Goal: Communication & Community: Answer question/provide support

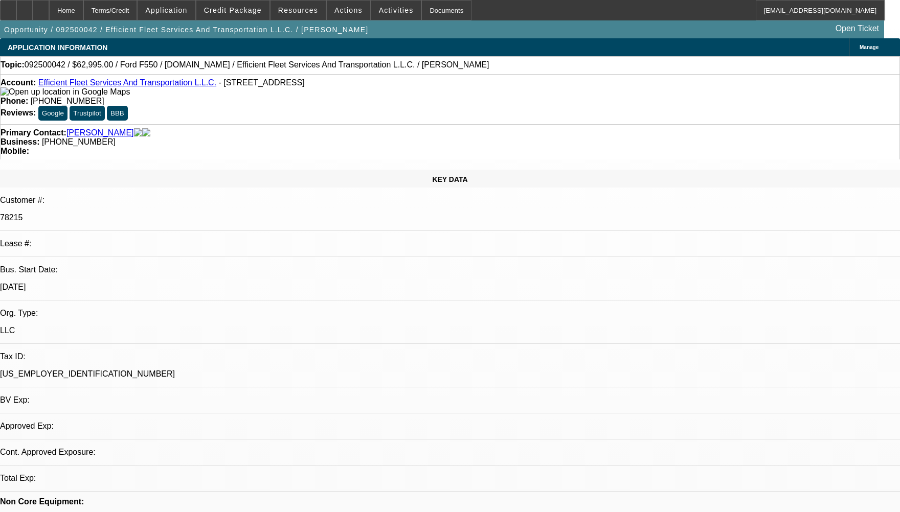
select select "0"
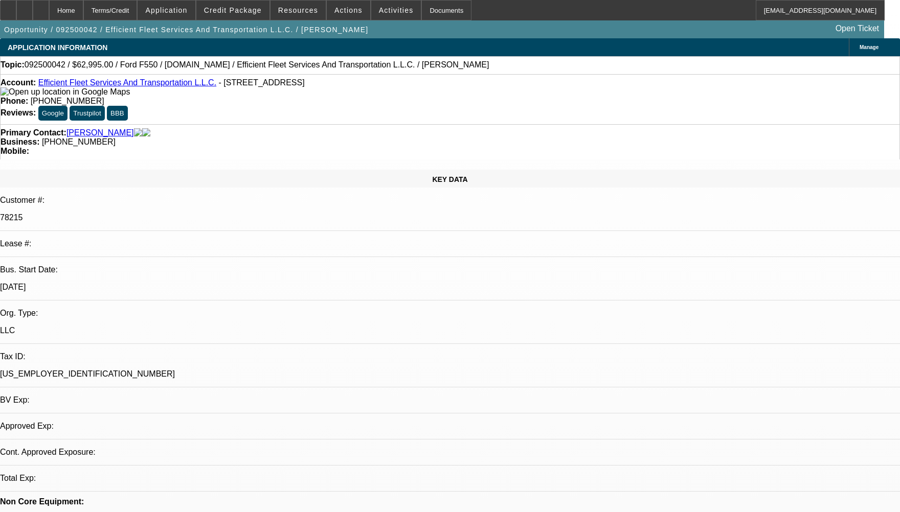
select select "0"
select select "1"
select select "6"
select select "1"
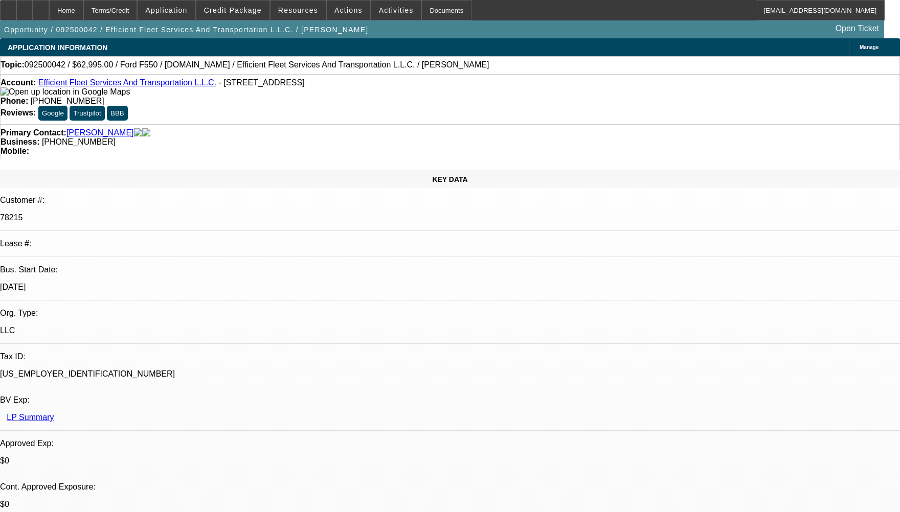
select select "1"
select select "6"
radio input "true"
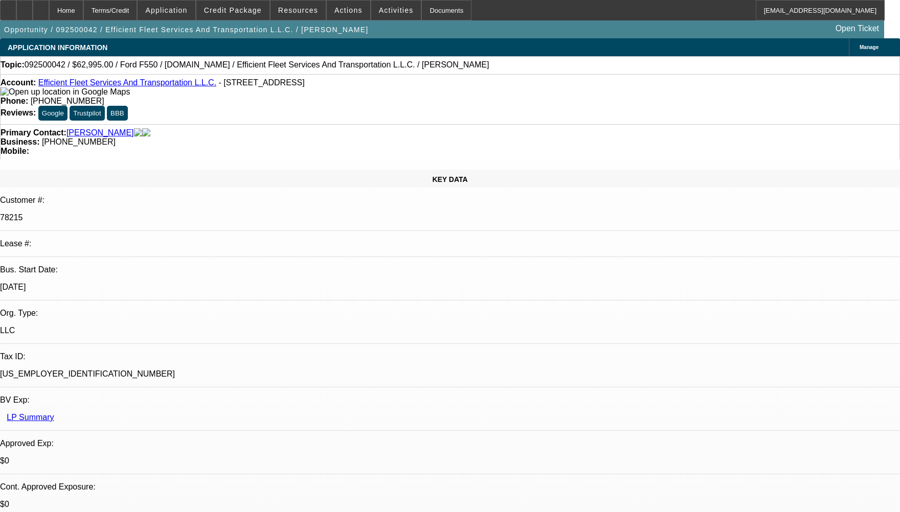
type textarea "LOOKS LIKE THERE'S NO CONTRACT BOOK IN LEASE PLUS."
radio input "true"
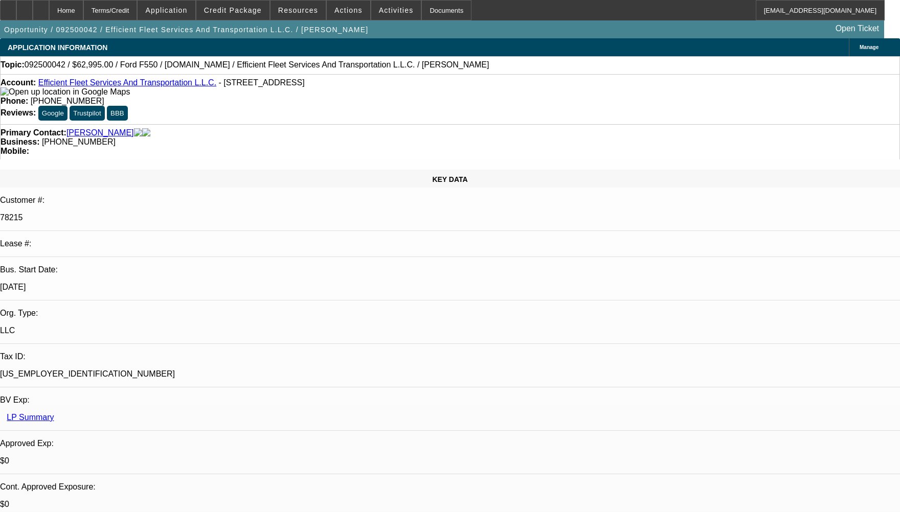
select select "0"
select select "6"
select select "0"
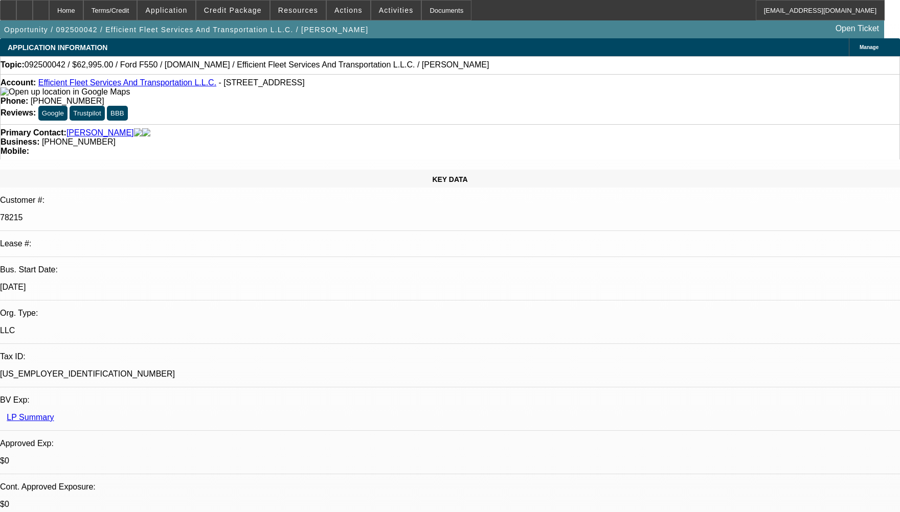
select select "0"
select select "6"
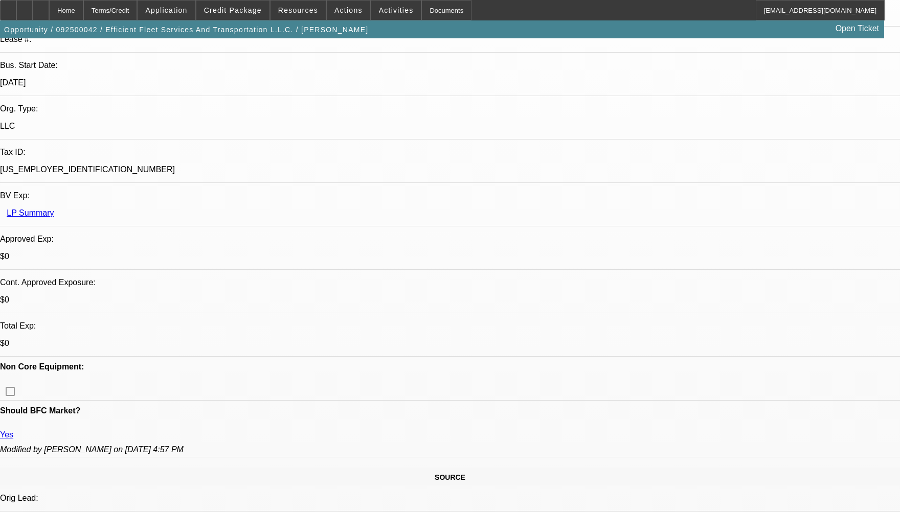
scroll to position [358, 0]
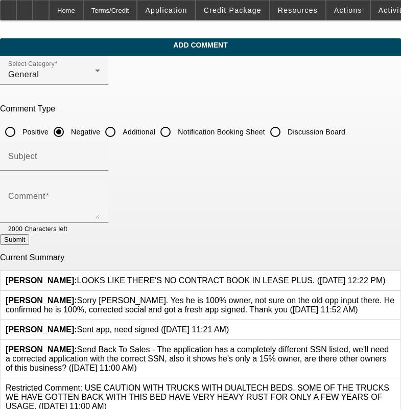
drag, startPoint x: 345, startPoint y: 272, endPoint x: 82, endPoint y: 267, distance: 262.8
click at [82, 271] on div "Calvin, Charles: LOOKS LIKE THERE'S NO CONTRACT BOOK IN LEASE PLUS. (9/3/25, 12…" at bounding box center [201, 281] width 400 height 20
drag, startPoint x: 82, startPoint y: 267, endPoint x: 119, endPoint y: 272, distance: 37.7
copy span "LOOKS LIKE THERE'S NO CONTRACT BOOK IN LEASE PLUS. (9/3/25, 12:22 PM)"
click at [386, 276] on icon at bounding box center [386, 276] width 0 height 0
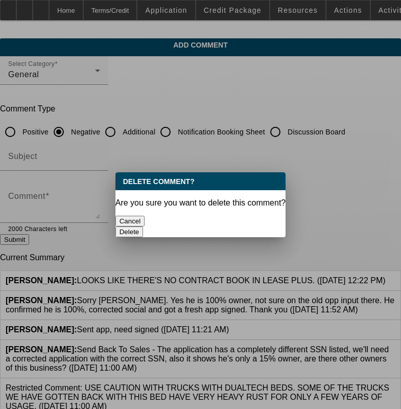
click at [144, 226] on button "Delete" at bounding box center [130, 231] width 28 height 11
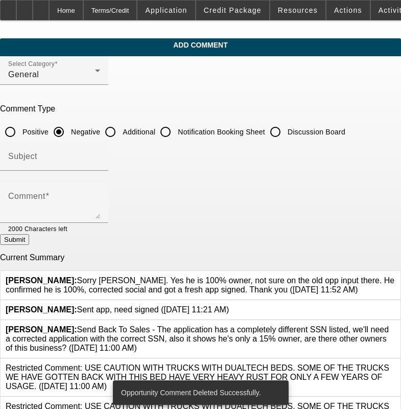
click at [121, 131] on input "Additional" at bounding box center [110, 132] width 20 height 20
radio input "true"
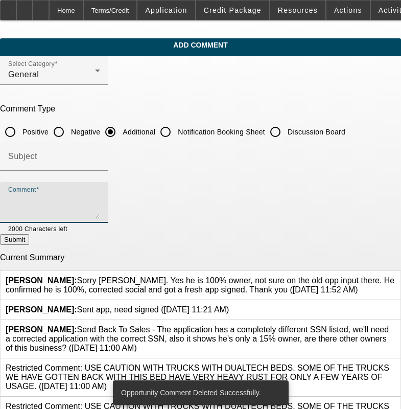
click at [91, 198] on textarea "Comment" at bounding box center [54, 206] width 92 height 25
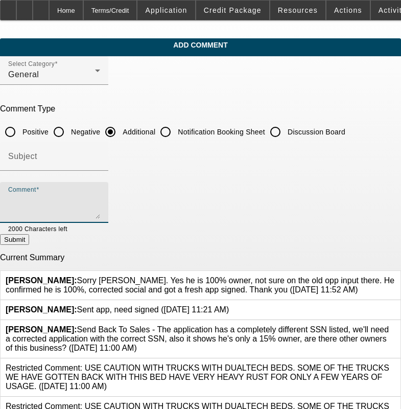
paste textarea "LOOKS LIKE THERE'S NO CONTRACT BOOK IN LEASE PLUS. (9/3/25, 12:22 PM)"
click at [100, 201] on textarea "LOOKS LIKE THERE'S NO CONTRACT BOOK IN LEASE PLUS. (9/3/25, 12:22 PM)" at bounding box center [54, 206] width 92 height 25
click at [100, 198] on textarea "LOOKS LIKE THERE'S NO CONTRACT BOOKED IN LEASE PLUS. (9/3/25, 12:22 PM)" at bounding box center [54, 206] width 92 height 25
type textarea "LOOKS LIKE THERE'S NO CONTRACT BOOKED IN LEASE PLUS."
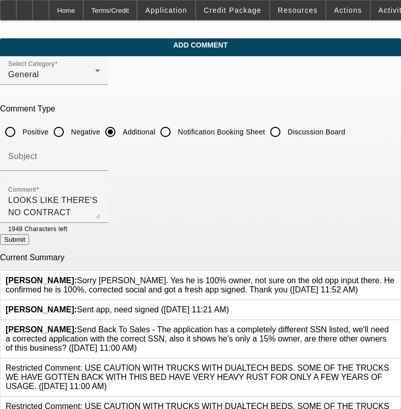
click at [29, 241] on button "Submit" at bounding box center [14, 239] width 29 height 11
radio input "true"
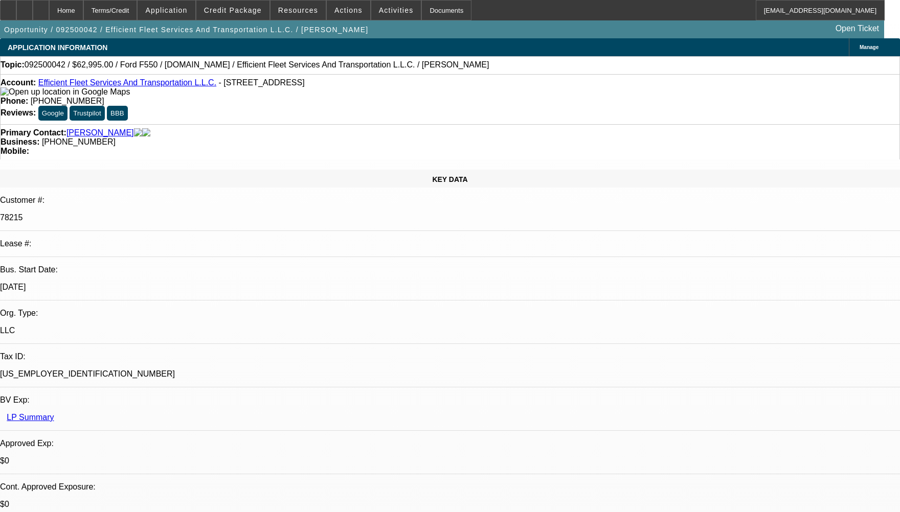
select select "0"
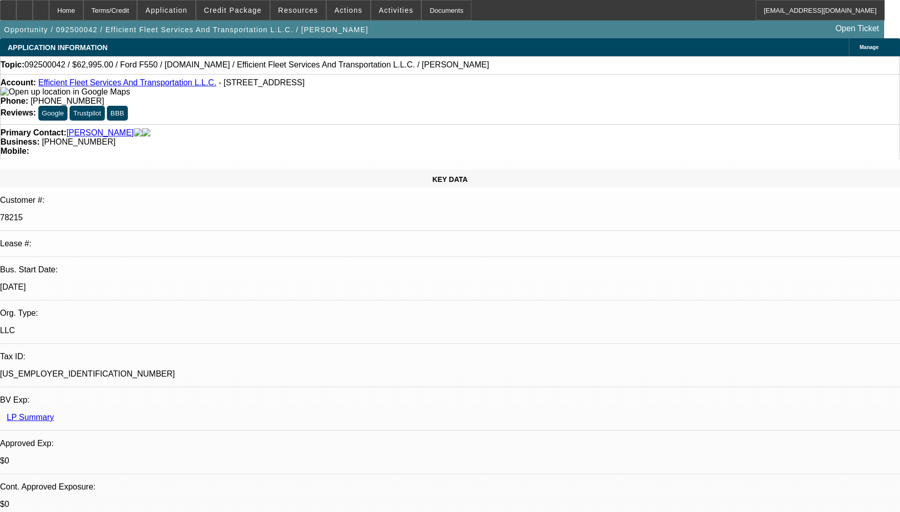
select select "0"
select select "1"
select select "6"
select select "1"
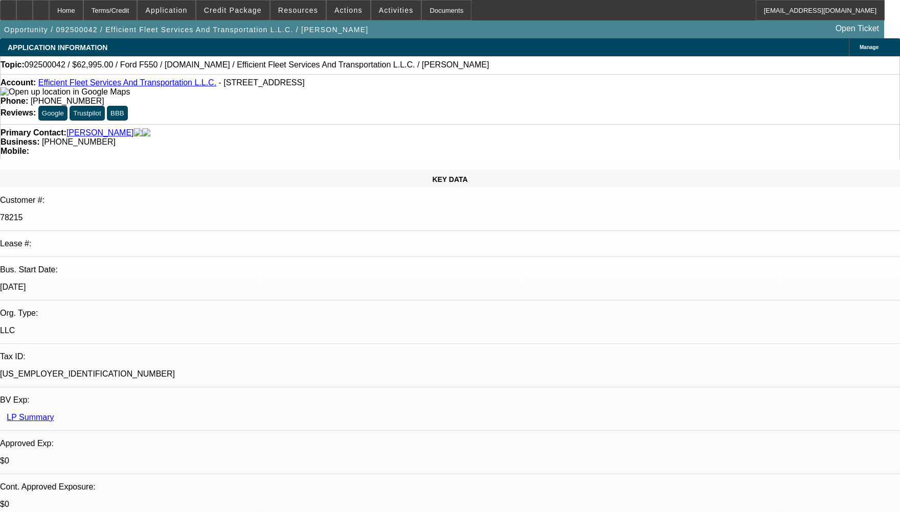
select select "1"
select select "6"
select select "0"
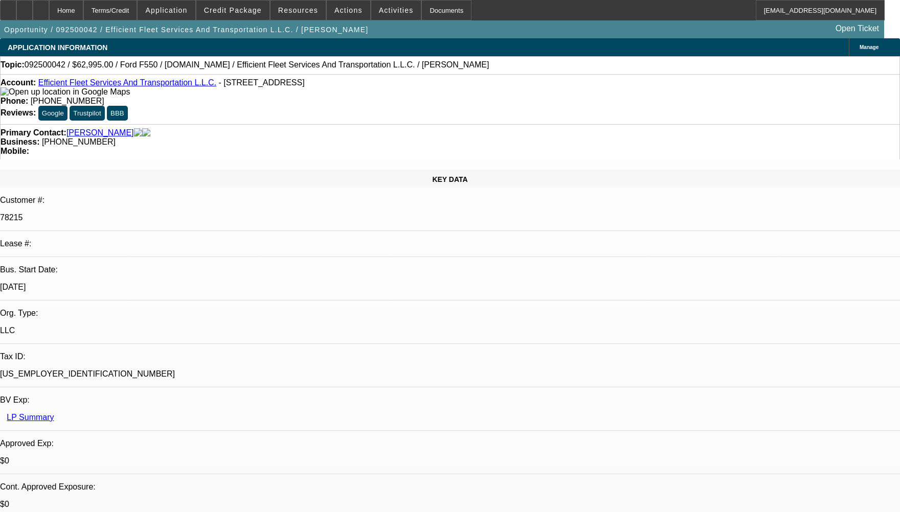
select select "0"
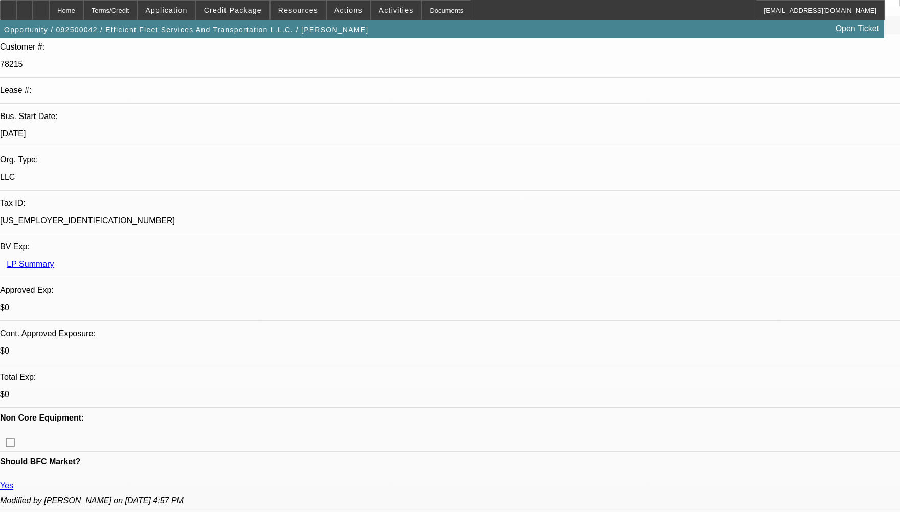
select select "1"
select select "6"
select select "1"
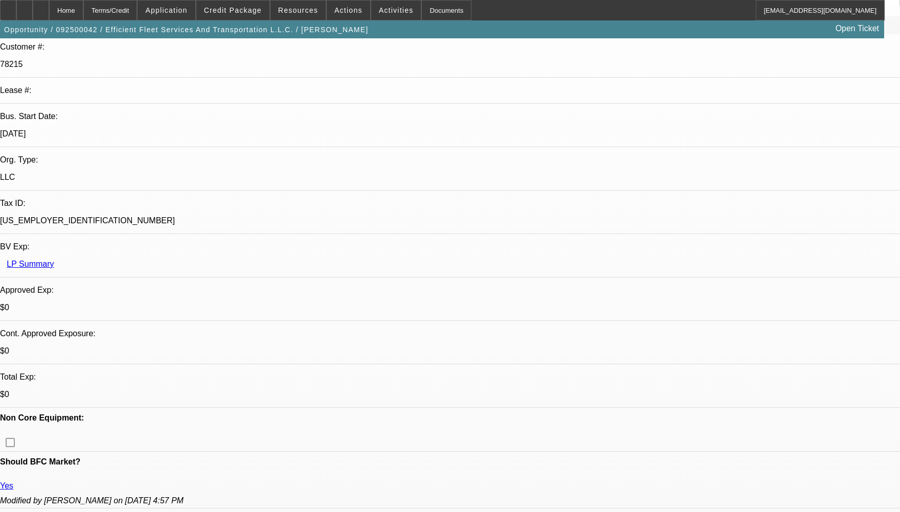
select select "6"
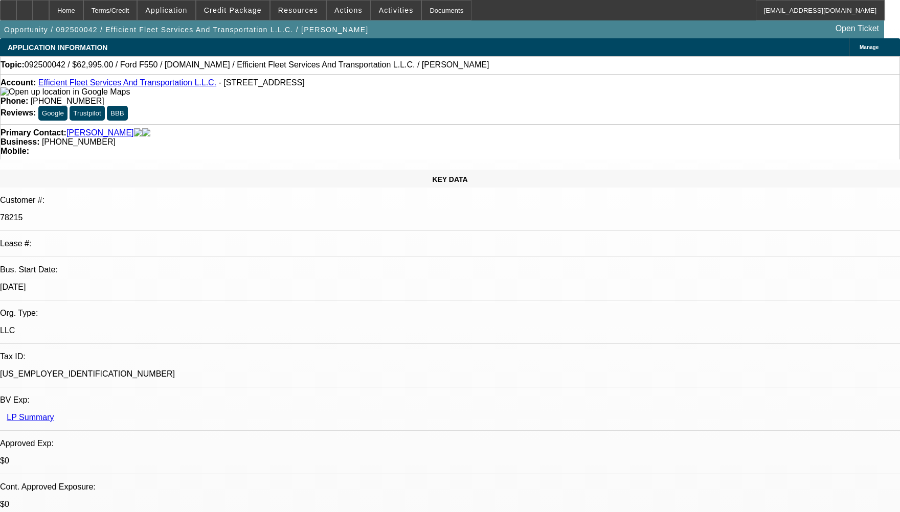
radio input "true"
paste textarea "LOOKS LIKE THERE'S NO CONTRACT BOOK IN LEASE PLUS. (9/3/25, 12:22 PM)"
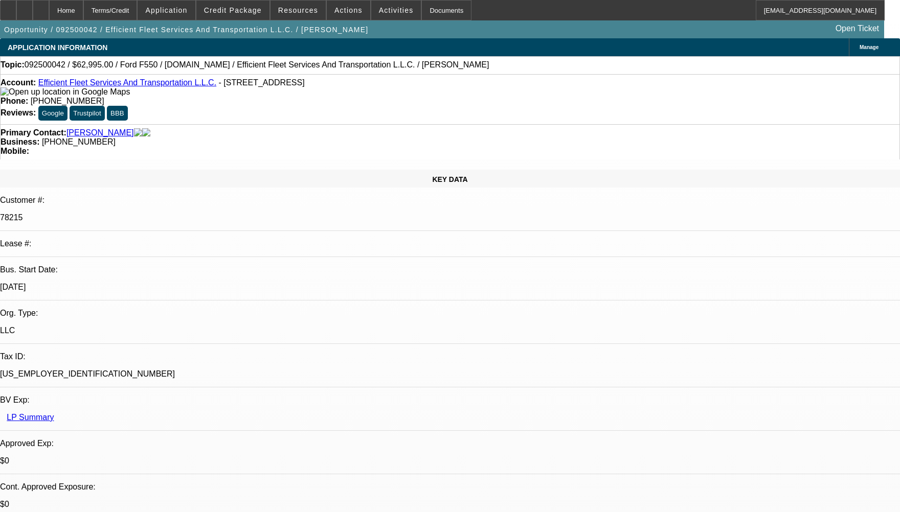
type textarea "LOOKS LIKE THERE'S NO CONTRACT BOOKED IN LEASE PLUS."
radio input "true"
select select "0"
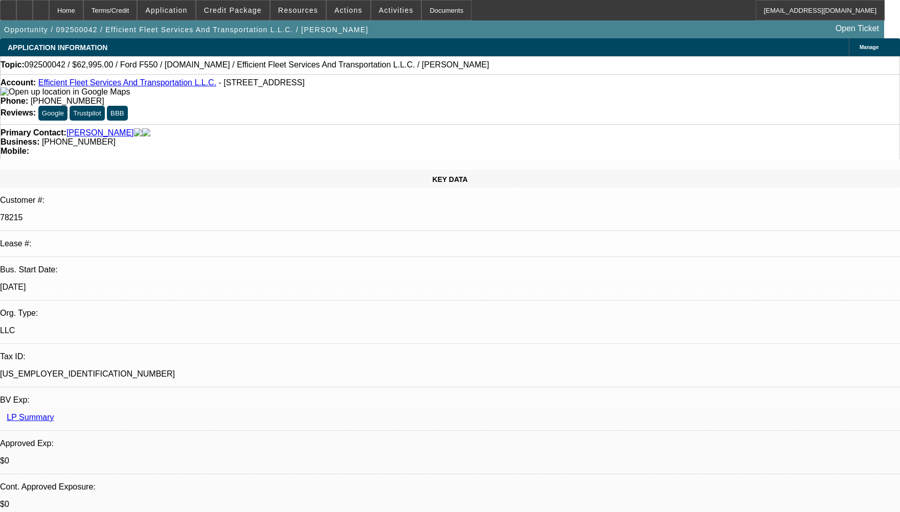
select select "0"
select select "1"
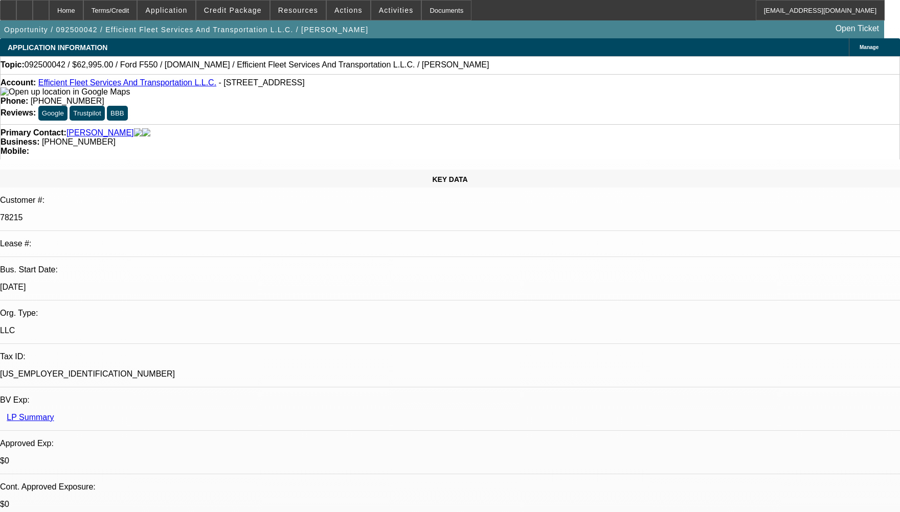
select select "1"
select select "6"
select select "1"
select select "6"
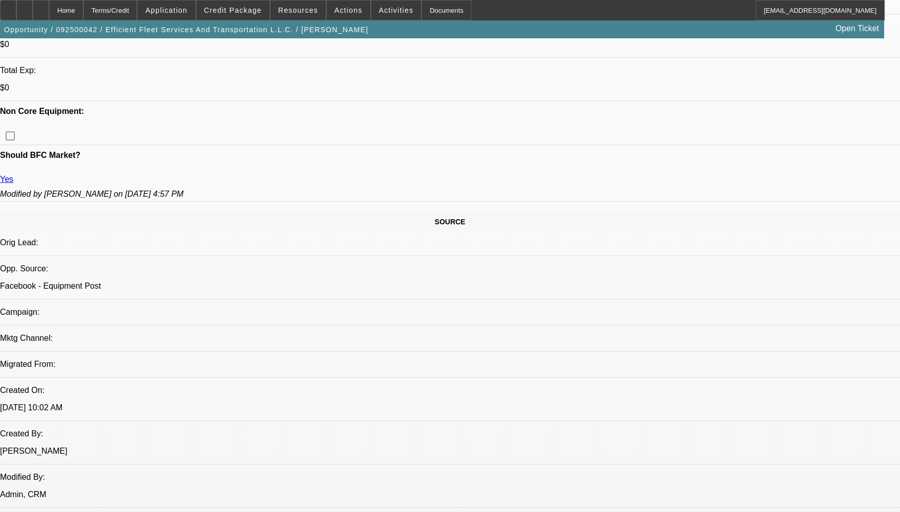
scroll to position [511, 0]
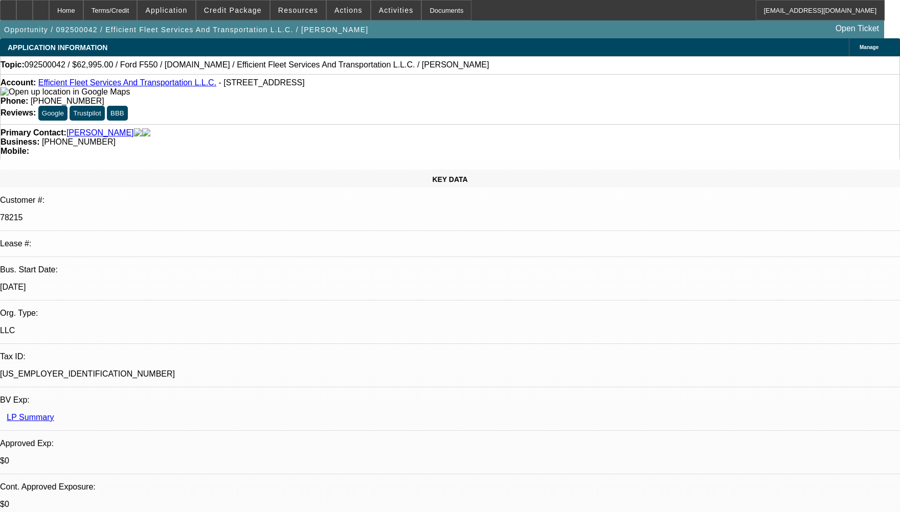
select select "0"
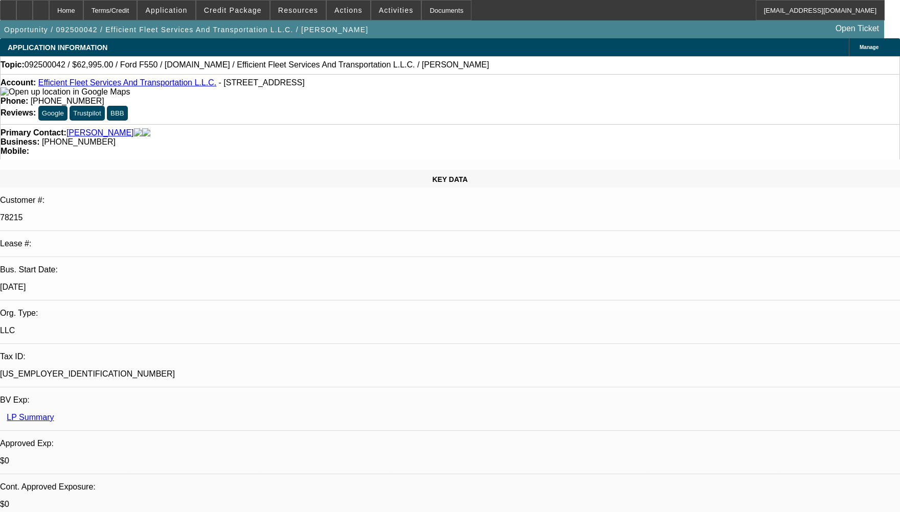
select select "0"
select select "1"
select select "6"
select select "1"
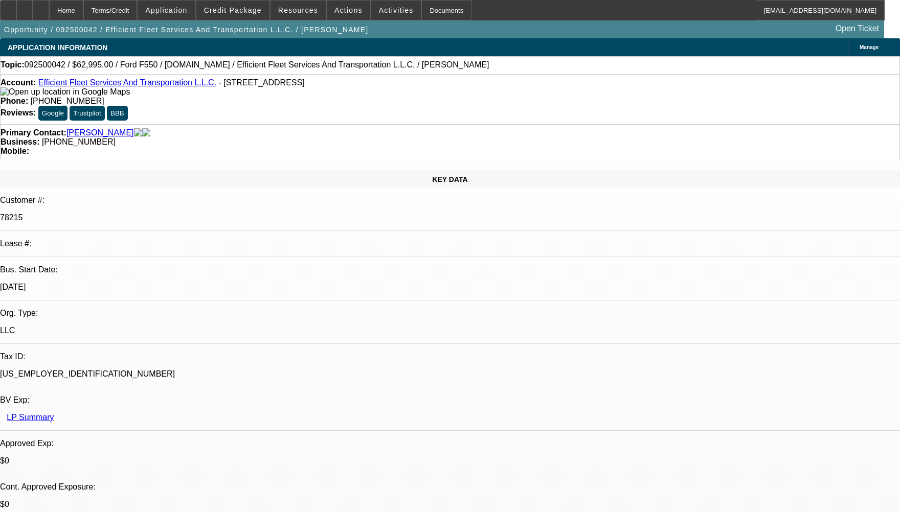
select select "1"
select select "6"
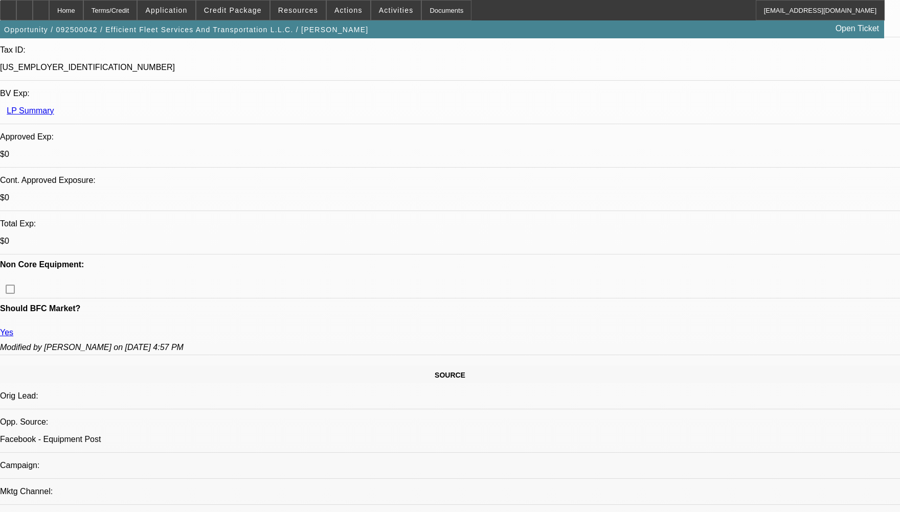
scroll to position [358, 0]
